Goal: Information Seeking & Learning: Learn about a topic

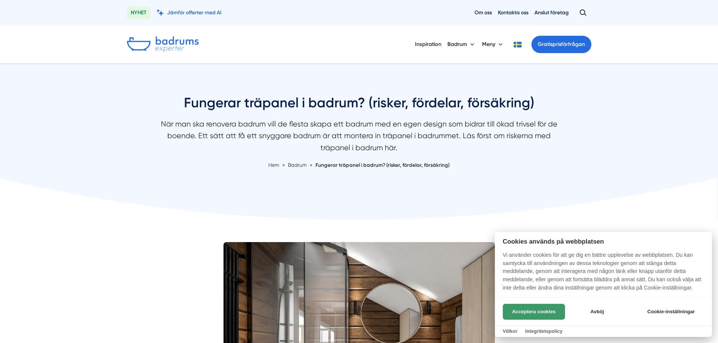
click at [525, 313] on button "Acceptera cookies" at bounding box center [533, 312] width 62 height 16
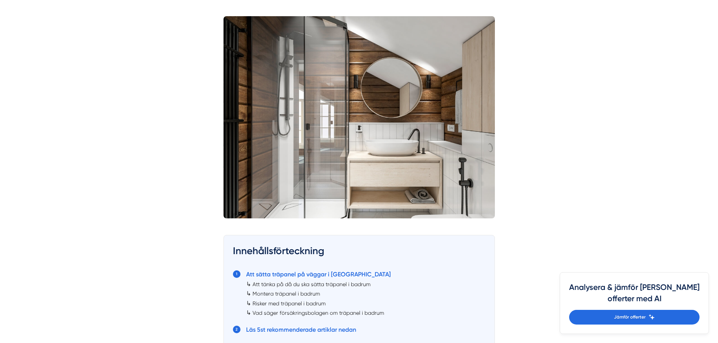
scroll to position [414, 0]
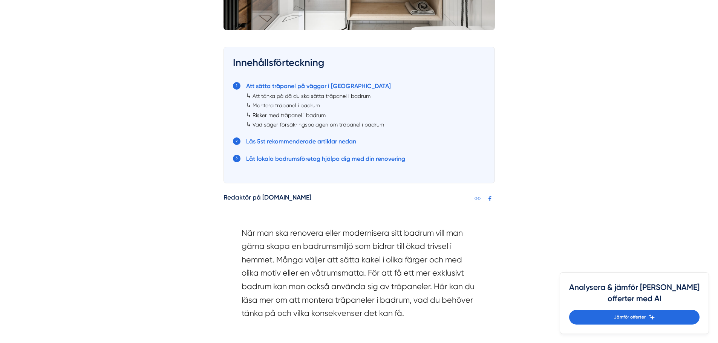
click at [333, 96] on link "Att tänka på då du ska sätta träpanel i badrum" at bounding box center [311, 96] width 118 height 6
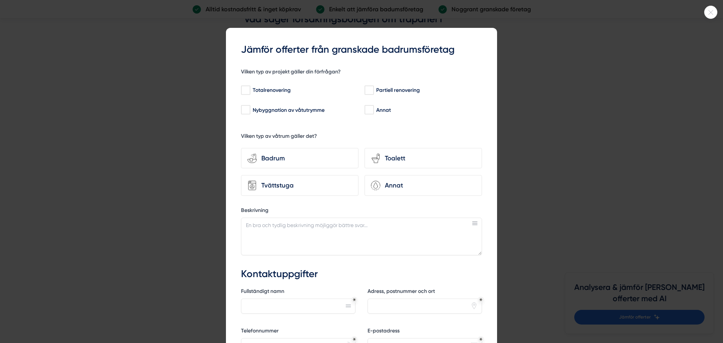
scroll to position [1497, 0]
click at [490, 262] on div "f61da3c3-d871-40b1-8829-7adf6740ba4b Jämför offerter från granskade badrumsföre…" at bounding box center [361, 222] width 271 height 389
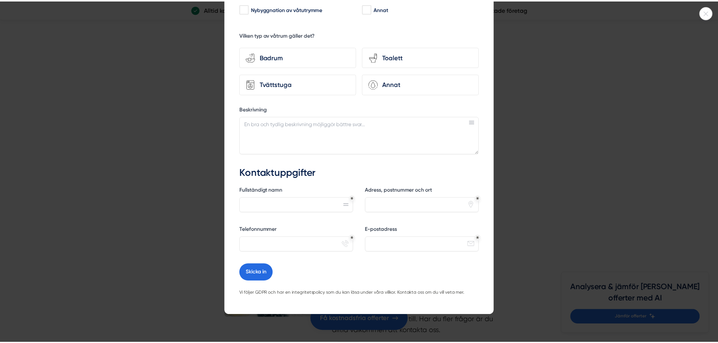
scroll to position [0, 0]
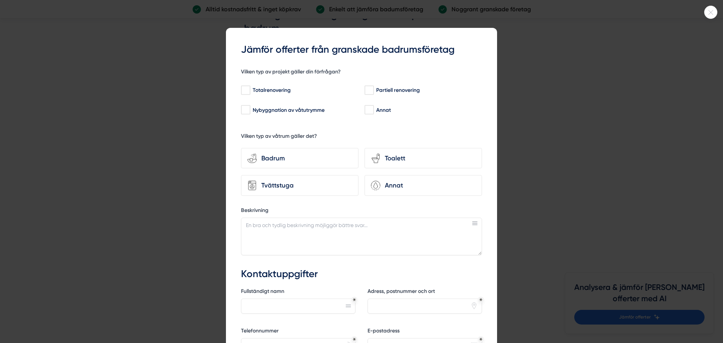
click at [137, 128] on div at bounding box center [361, 171] width 723 height 343
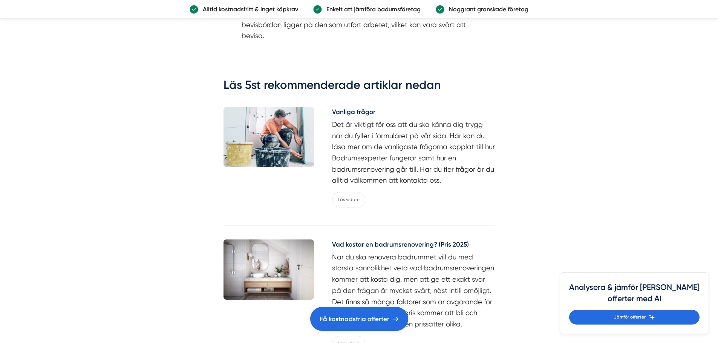
scroll to position [1723, 0]
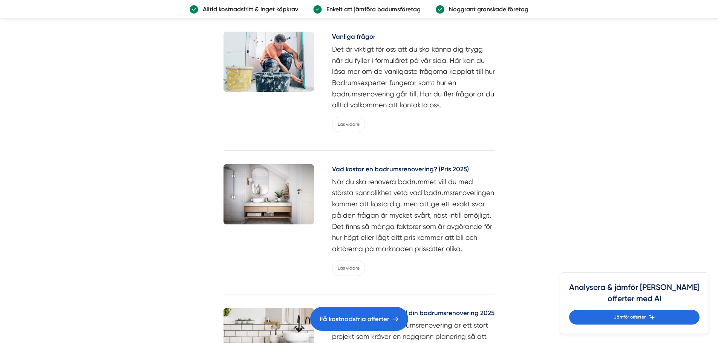
scroll to position [414, 0]
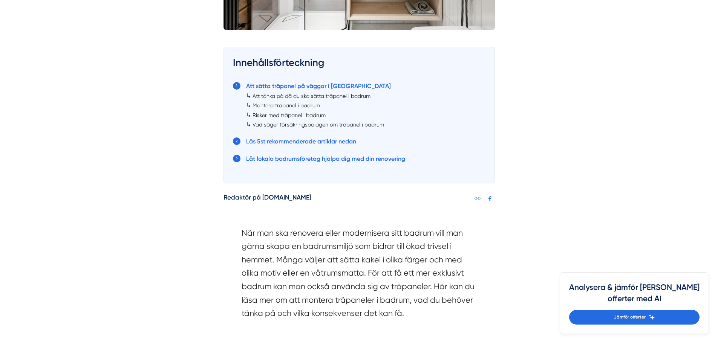
click at [304, 105] on link "Montera träpanel i badrum" at bounding box center [285, 105] width 67 height 6
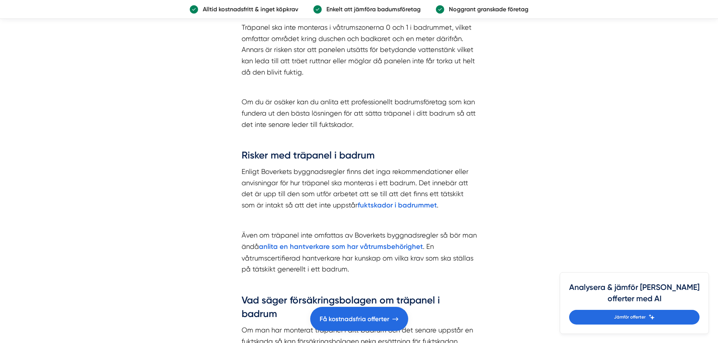
scroll to position [1224, 0]
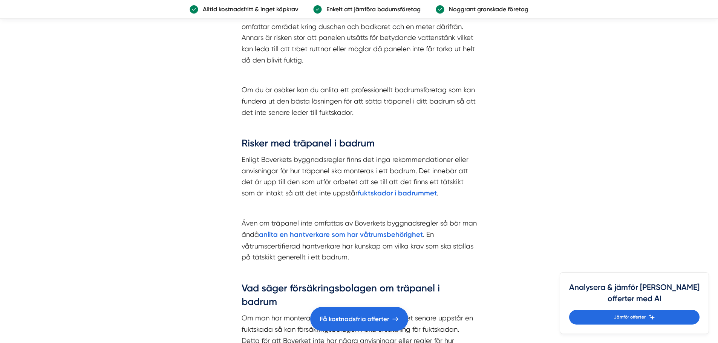
scroll to position [414, 0]
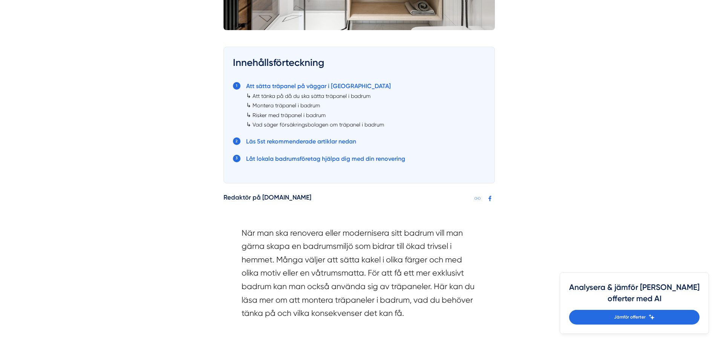
click at [285, 117] on link "Risker med träpanel i badrum" at bounding box center [288, 115] width 73 height 6
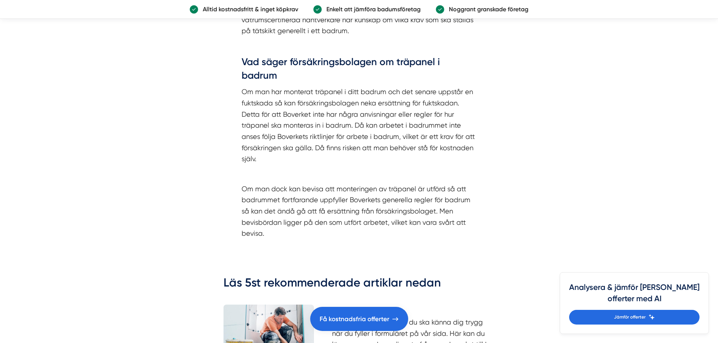
scroll to position [1457, 0]
